Goal: Task Accomplishment & Management: Use online tool/utility

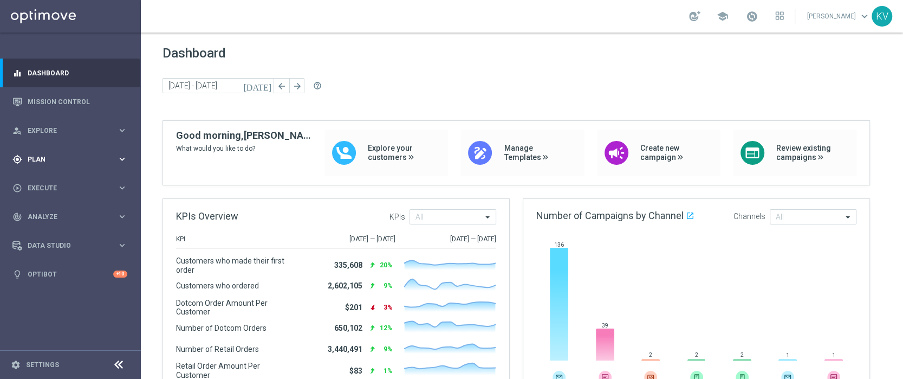
click at [53, 158] on span "Plan" at bounding box center [72, 159] width 89 height 7
click at [73, 109] on link "Mission Control" at bounding box center [78, 101] width 100 height 29
